Goal: Task Accomplishment & Management: Manage account settings

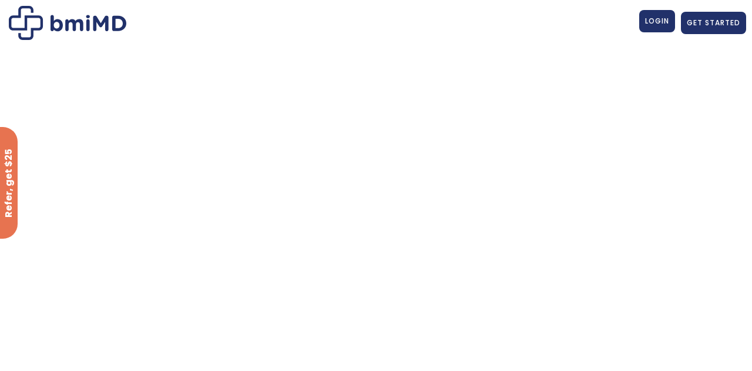
click at [666, 14] on link "LOGIN" at bounding box center [657, 21] width 36 height 22
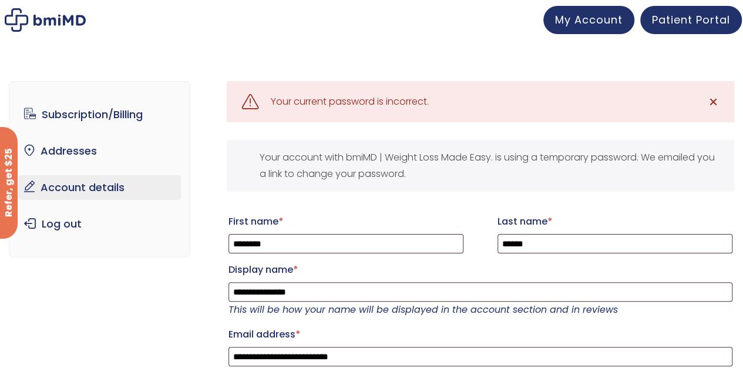
click at [707, 107] on link "✕" at bounding box center [713, 101] width 23 height 23
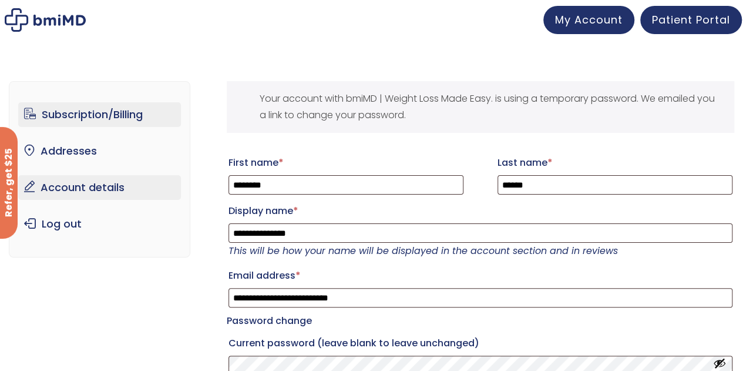
click at [131, 125] on link "Subscription/Billing" at bounding box center [99, 114] width 163 height 25
